Goal: Register for event/course

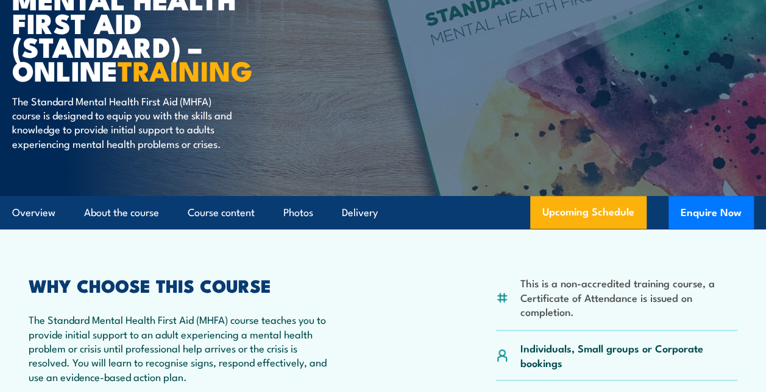
scroll to position [179, 0]
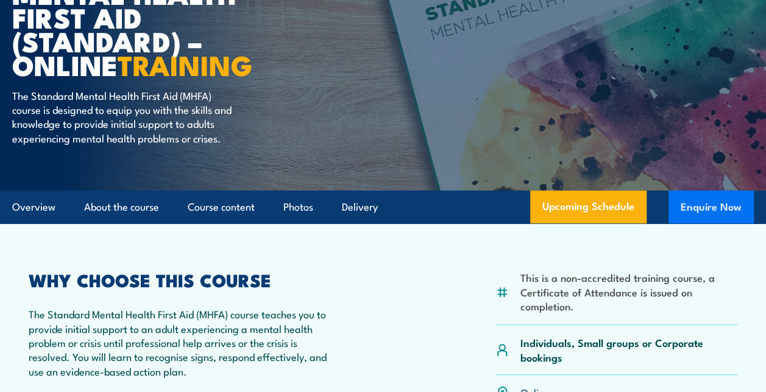
click at [720, 224] on button "Enquire Now" at bounding box center [711, 207] width 85 height 33
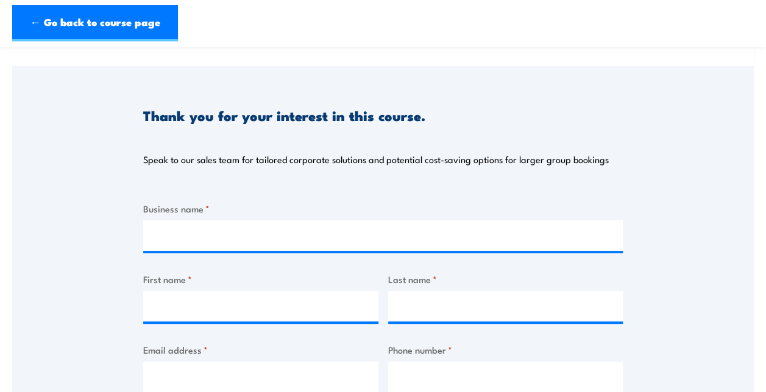
scroll to position [93, 0]
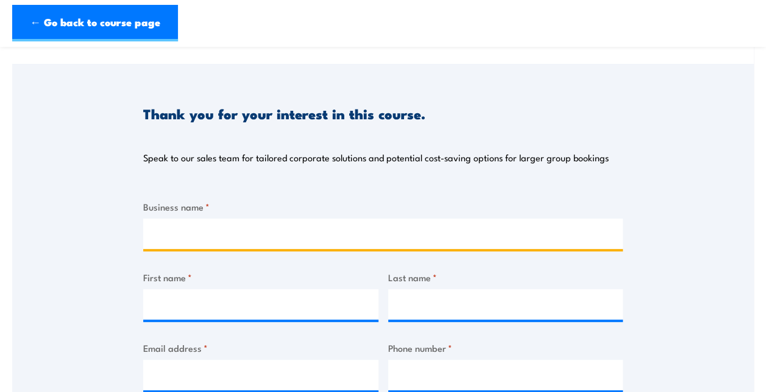
click at [414, 240] on input "Business name *" at bounding box center [383, 234] width 480 height 30
type input "Australian Council of Social Service - ACOSS"
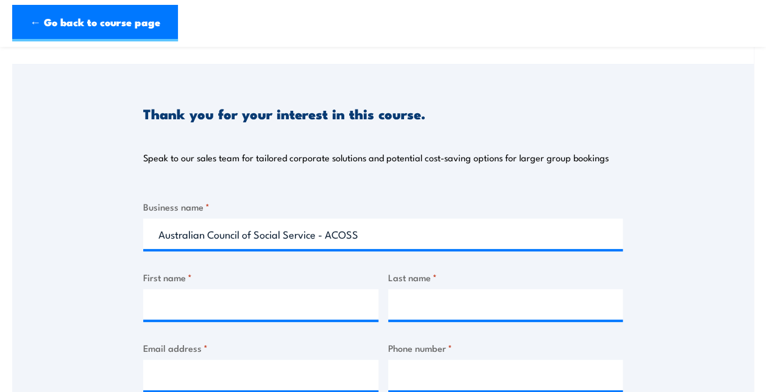
type input "Beth"
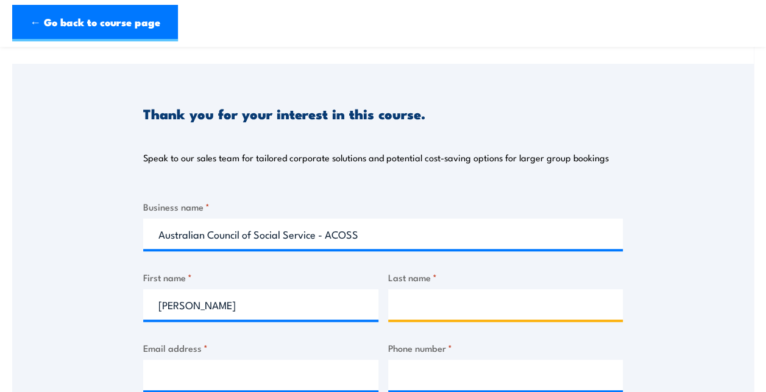
type input "Mcbride"
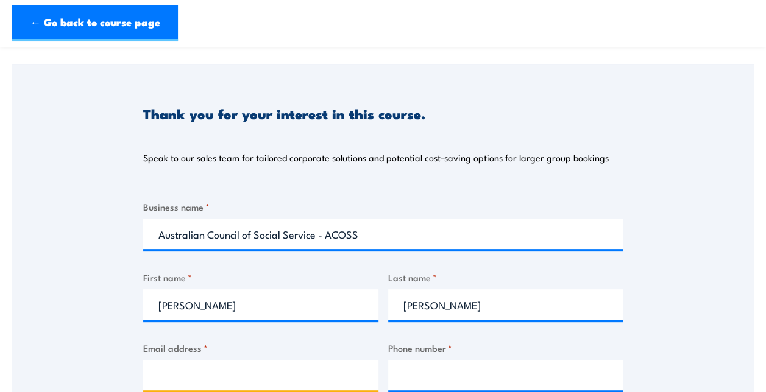
type input "admin@acoss.org.au"
type input "0492469458"
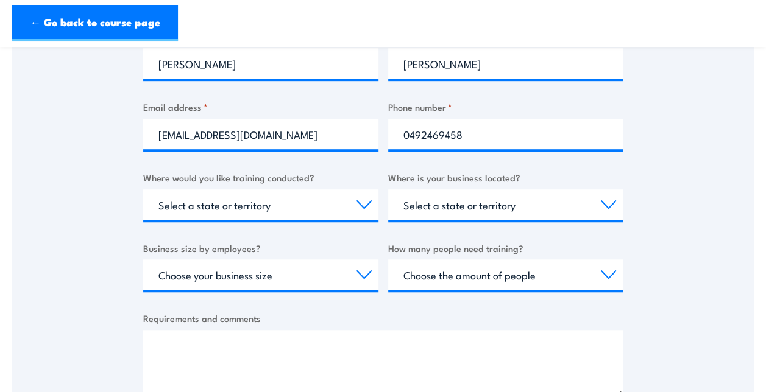
scroll to position [335, 0]
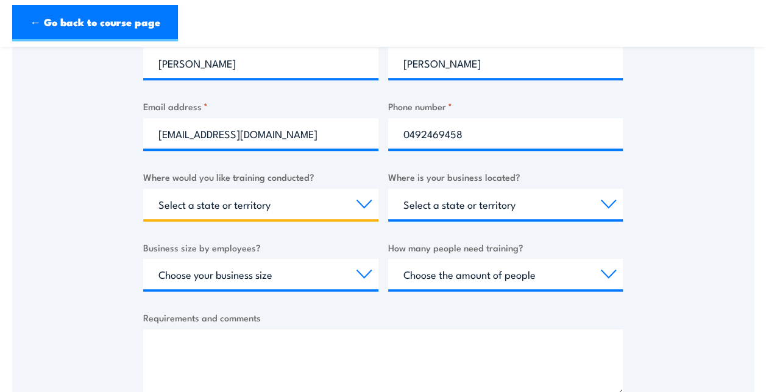
click at [358, 203] on select "Select a state or territory Nationally - multiple locations QLD NSW VIC SA ACT …" at bounding box center [260, 204] width 235 height 30
select select "[GEOGRAPHIC_DATA]"
click at [143, 189] on select "Select a state or territory Nationally - multiple locations QLD NSW VIC SA ACT …" at bounding box center [260, 204] width 235 height 30
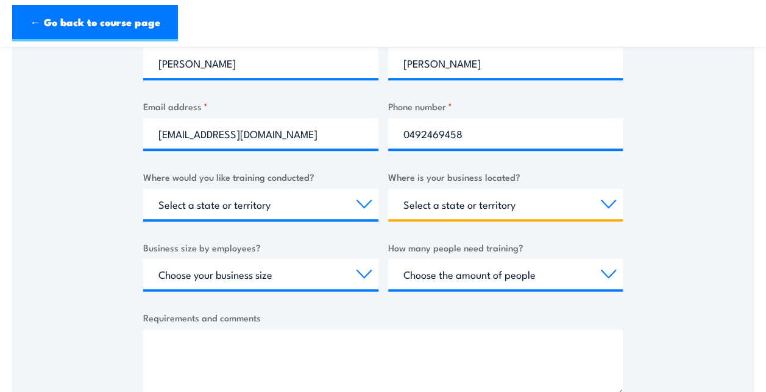
click at [480, 207] on select "Select a state or territory QLD NSW VIC SA ACT WA TAS NT" at bounding box center [505, 204] width 235 height 30
select select "[GEOGRAPHIC_DATA]"
click at [388, 189] on select "Select a state or territory QLD NSW VIC SA ACT WA TAS NT" at bounding box center [505, 204] width 235 height 30
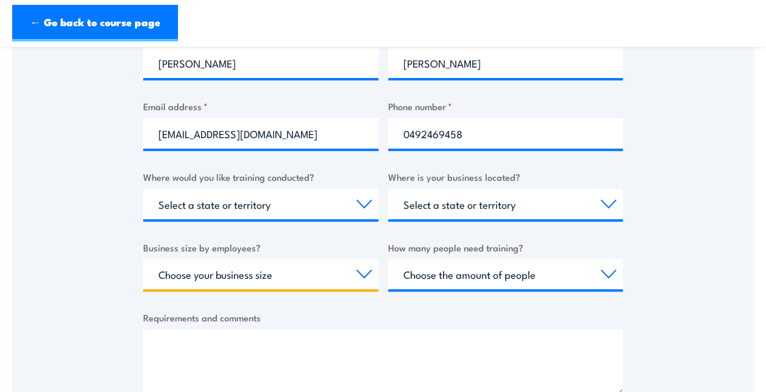
click at [350, 288] on select "Choose your business size 1 to 19 20 to 199 200+" at bounding box center [260, 274] width 235 height 30
select select "1 to 19"
click at [143, 259] on select "Choose your business size 1 to 19 20 to 199 200+" at bounding box center [260, 274] width 235 height 30
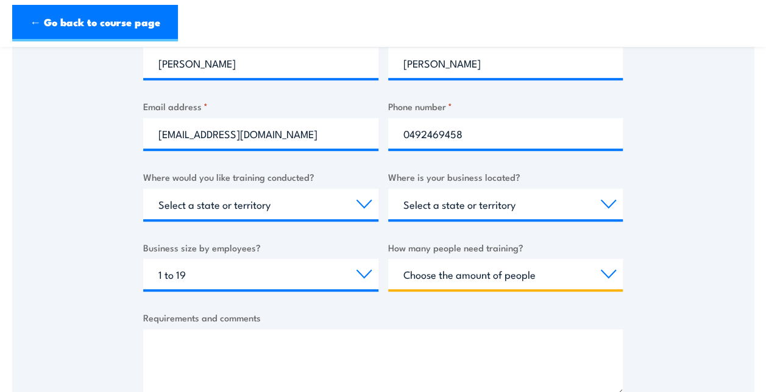
click at [494, 275] on select "Choose the amount of people 1 to 4 5 to 19 20+" at bounding box center [505, 274] width 235 height 30
select select "1 to 4"
click at [388, 259] on select "Choose the amount of people 1 to 4 5 to 19 20+" at bounding box center [505, 274] width 235 height 30
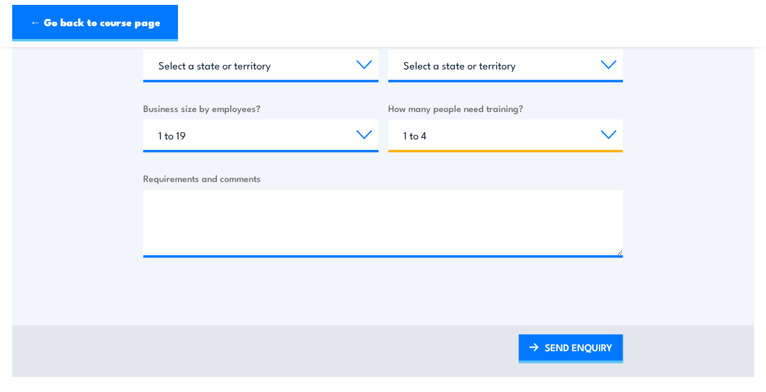
scroll to position [475, 0]
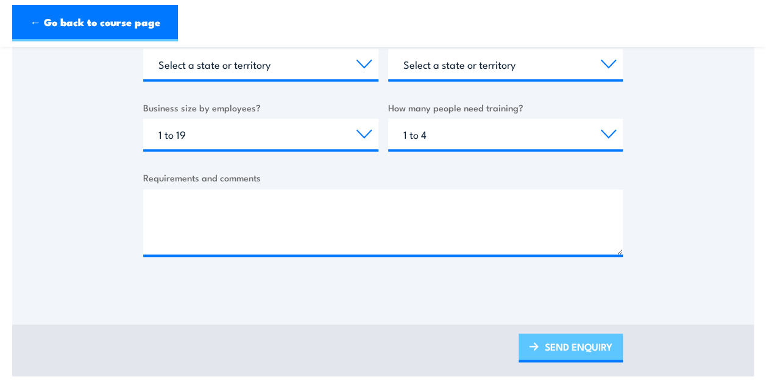
click at [591, 344] on link "SEND ENQUIRY" at bounding box center [571, 348] width 104 height 29
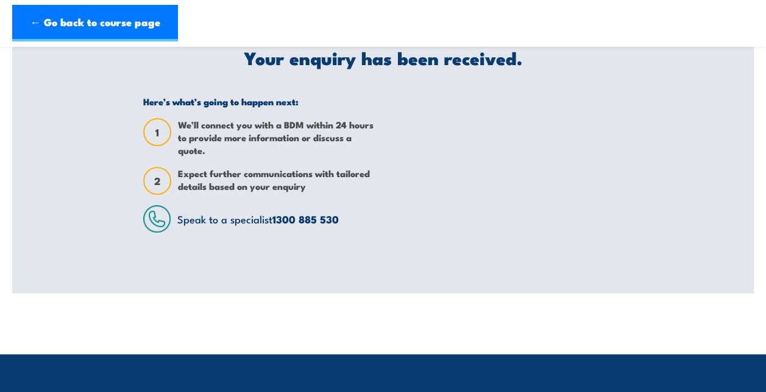
scroll to position [0, 0]
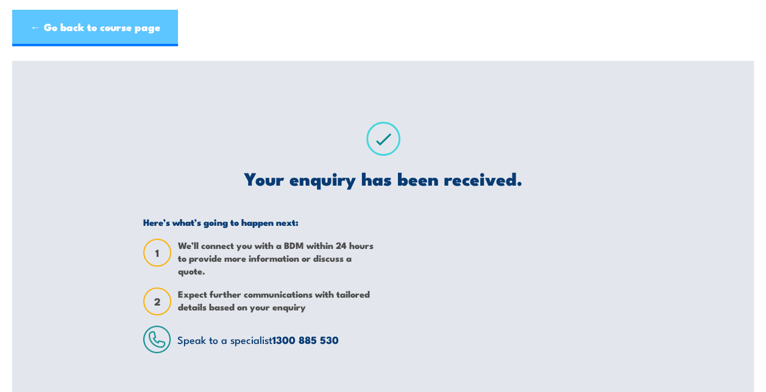
click at [115, 23] on link "← Go back to course page" at bounding box center [95, 28] width 166 height 37
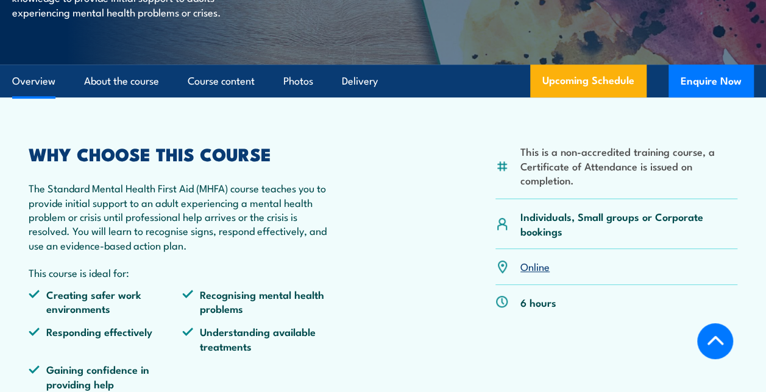
scroll to position [305, 0]
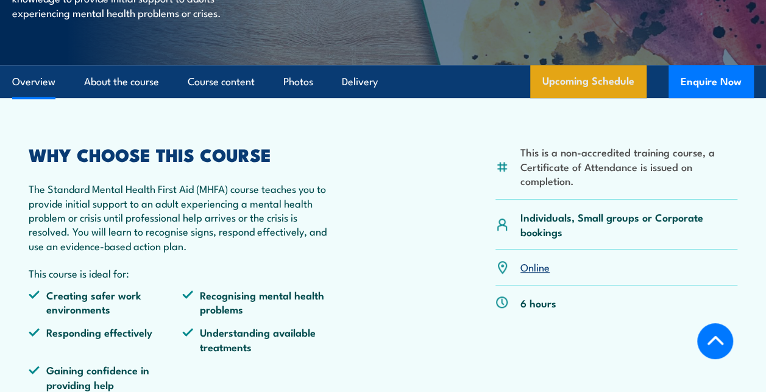
click at [612, 97] on link "Upcoming Schedule" at bounding box center [588, 81] width 116 height 33
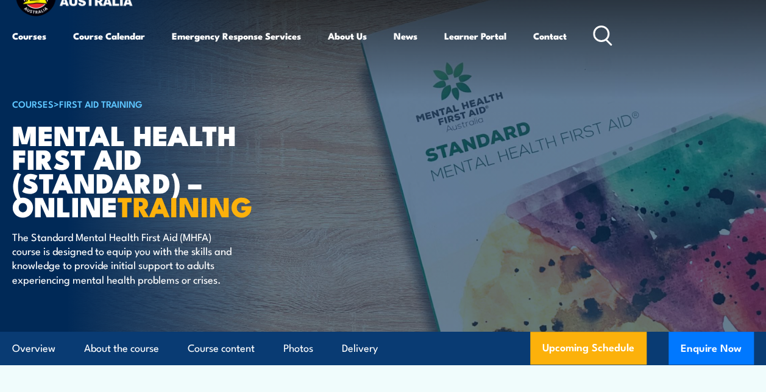
scroll to position [0, 0]
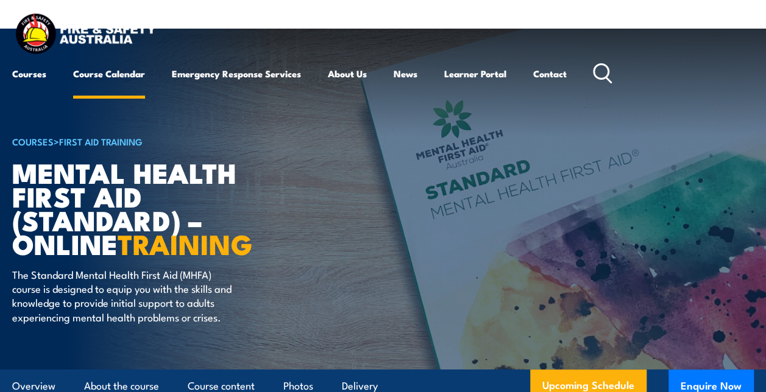
click at [102, 76] on link "Course Calendar" at bounding box center [109, 73] width 72 height 29
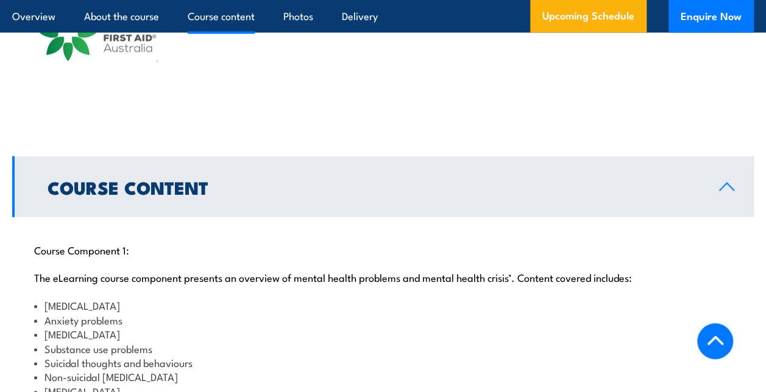
scroll to position [1232, 0]
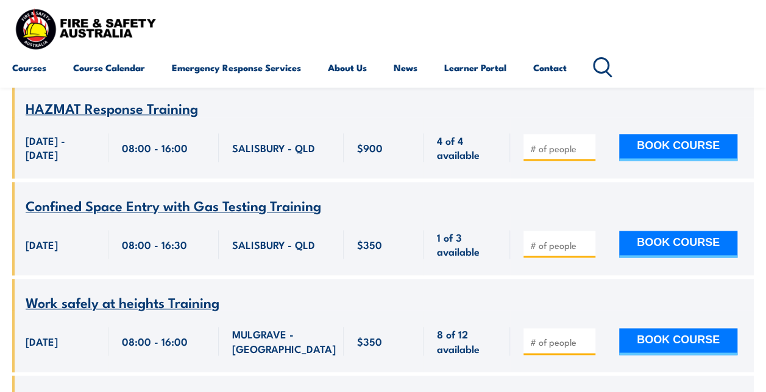
scroll to position [630, 0]
